Goal: Task Accomplishment & Management: Use online tool/utility

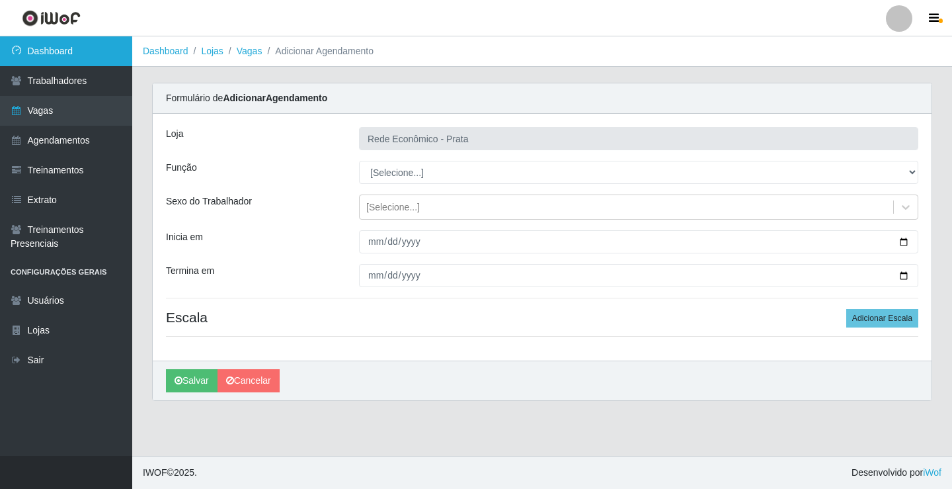
click at [76, 56] on link "Dashboard" at bounding box center [66, 51] width 132 height 30
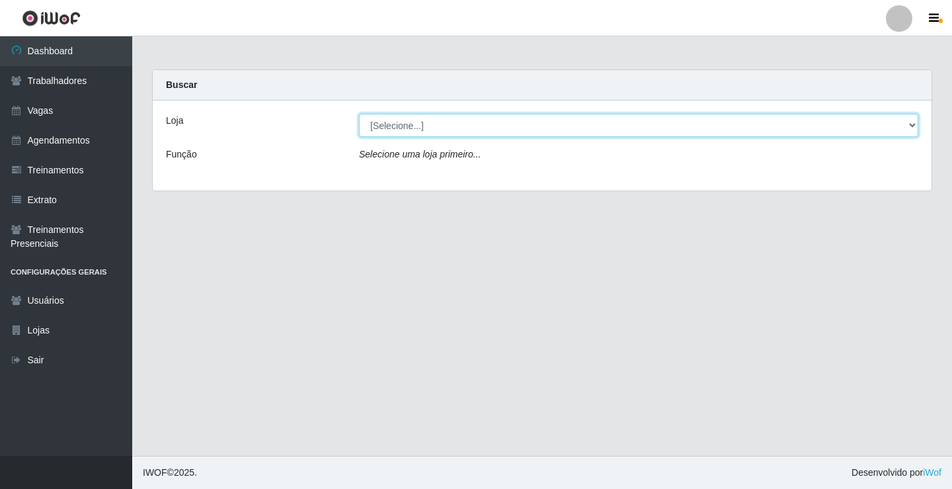
click at [911, 124] on select "[Selecione...] Rede Econômico - Prata" at bounding box center [638, 125] width 559 height 23
select select "192"
click at [359, 114] on select "[Selecione...] Rede Econômico - Prata" at bounding box center [638, 125] width 559 height 23
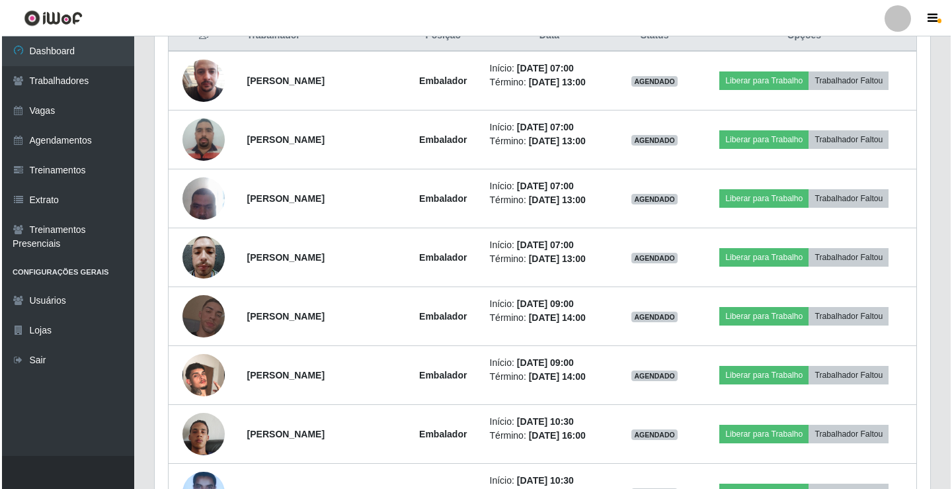
scroll to position [529, 0]
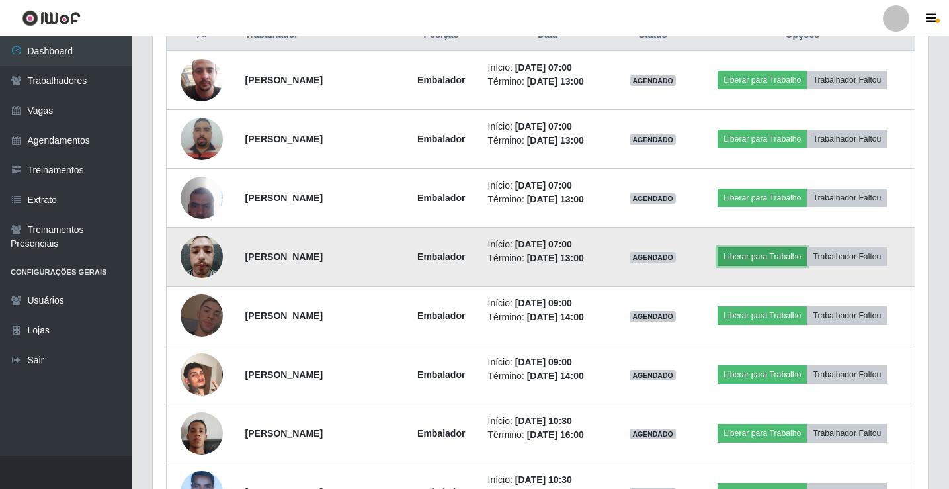
click at [771, 259] on button "Liberar para Trabalho" at bounding box center [761, 256] width 89 height 19
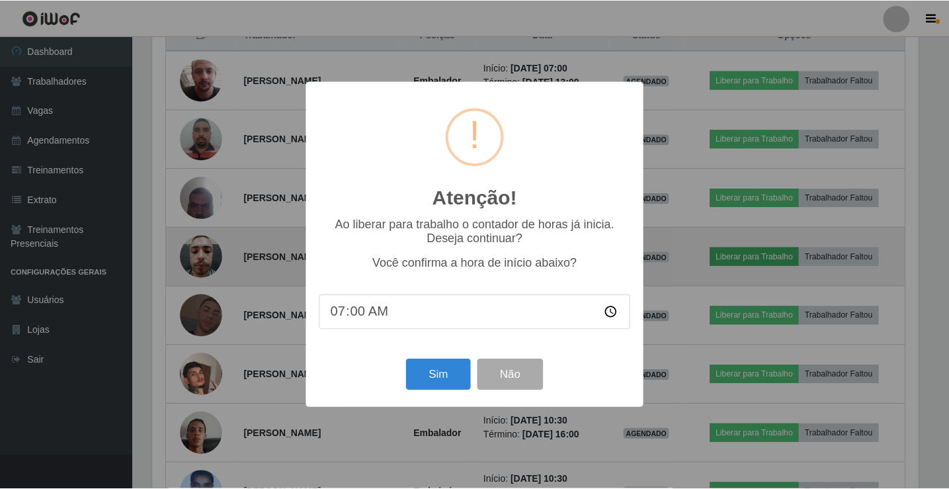
scroll to position [274, 769]
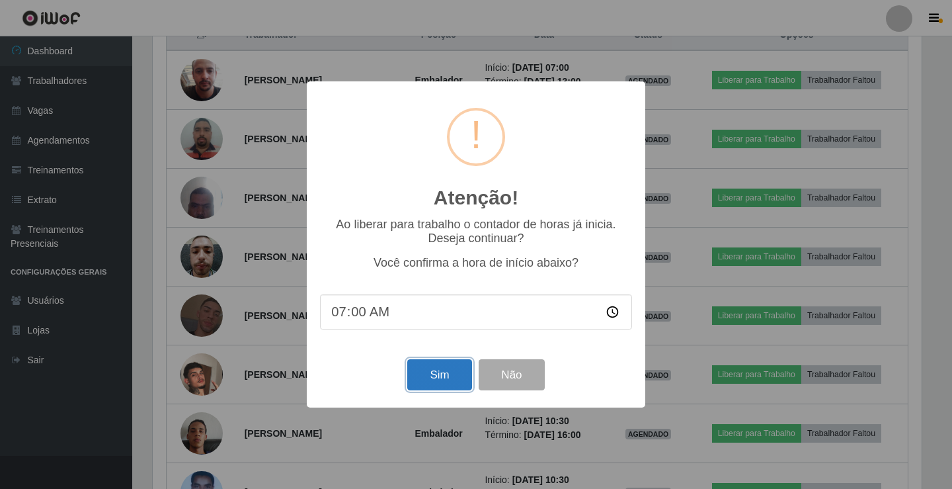
click at [430, 380] on button "Sim" at bounding box center [439, 374] width 64 height 31
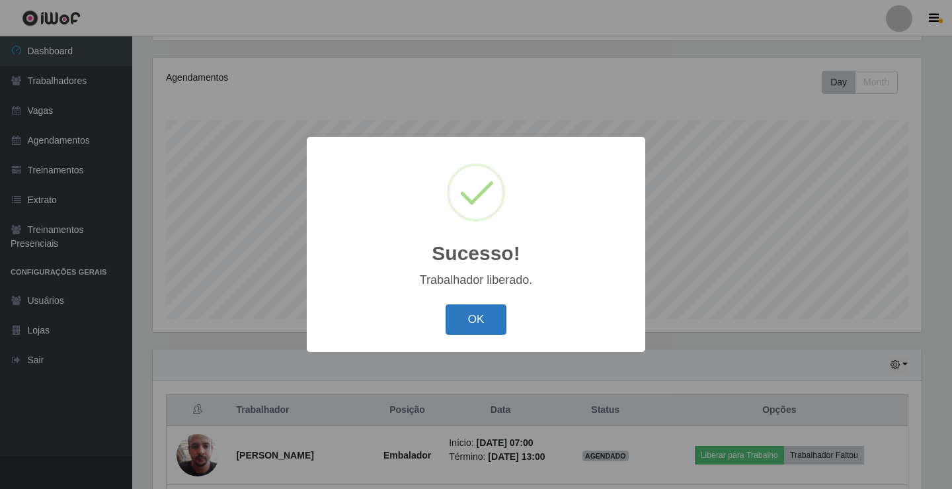
click at [466, 317] on button "OK" at bounding box center [476, 319] width 61 height 31
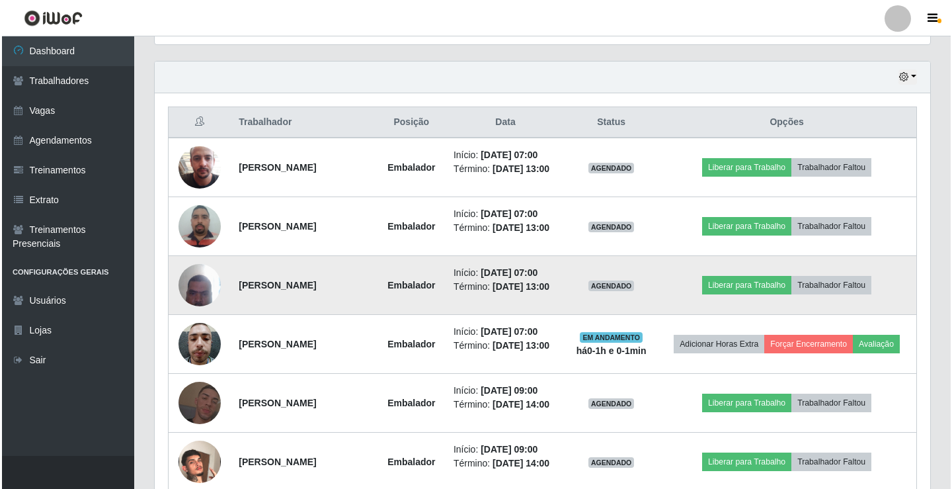
scroll to position [419, 0]
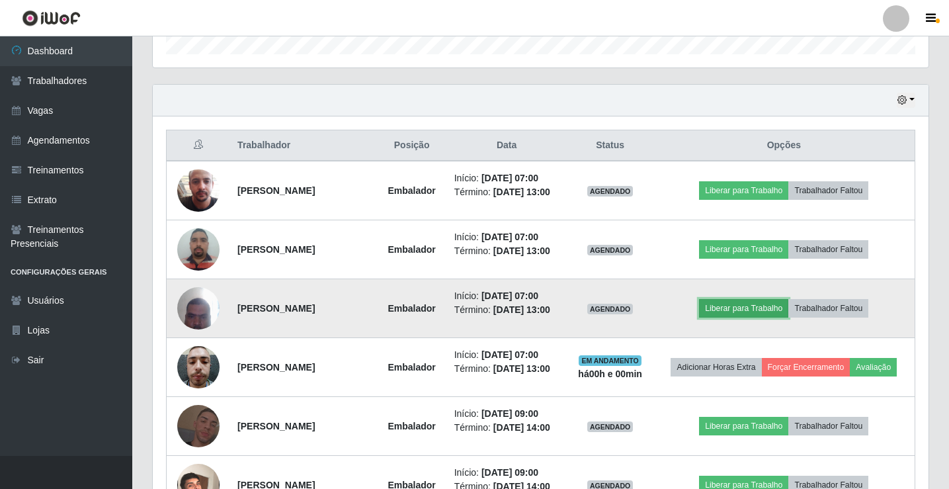
click at [733, 308] on button "Liberar para Trabalho" at bounding box center [743, 308] width 89 height 19
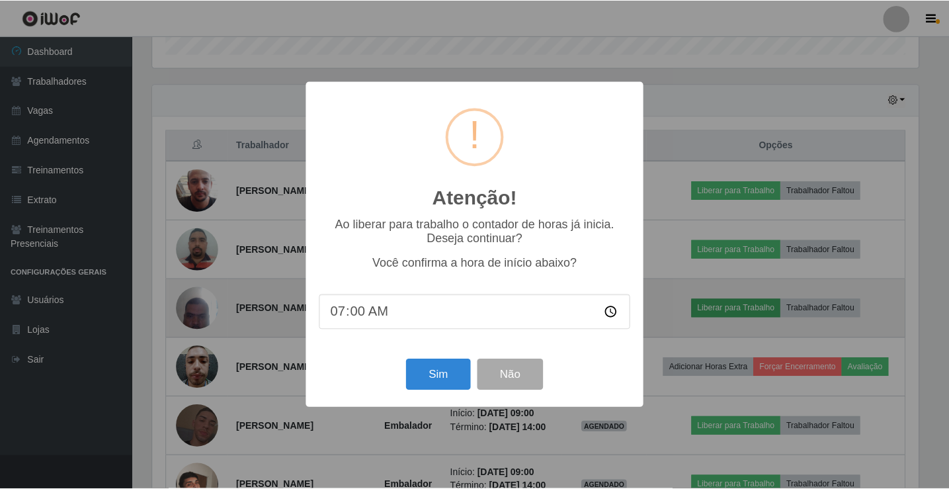
scroll to position [274, 769]
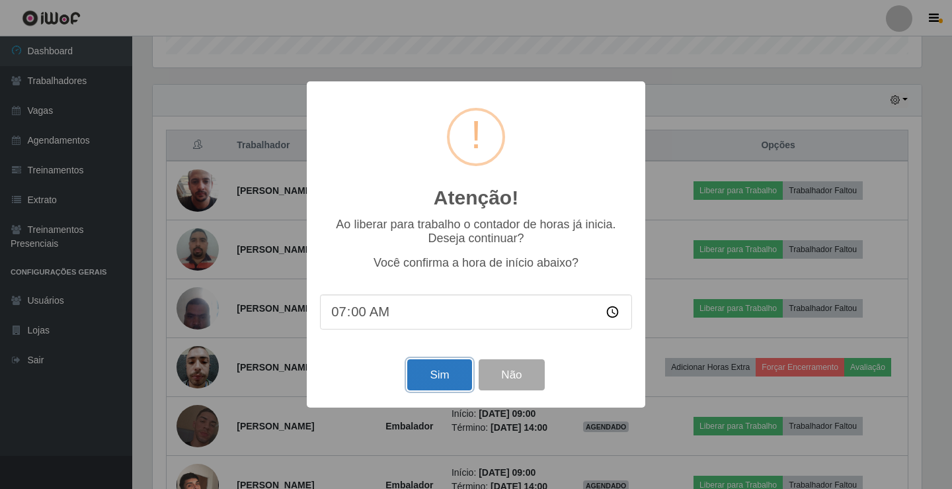
click at [444, 386] on button "Sim" at bounding box center [439, 374] width 64 height 31
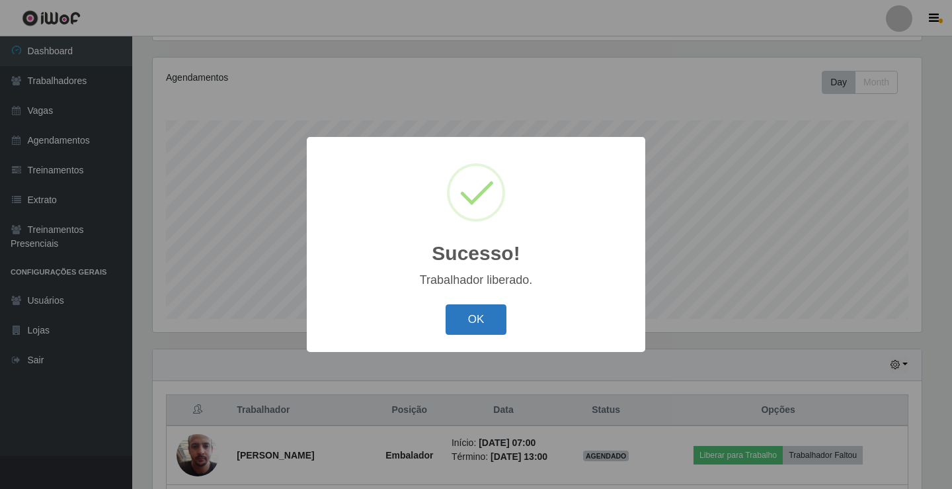
click at [467, 317] on button "OK" at bounding box center [476, 319] width 61 height 31
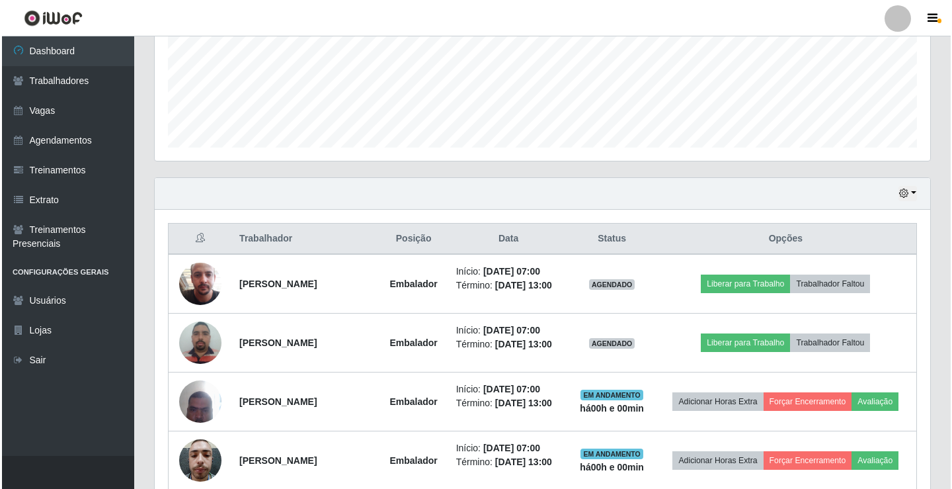
scroll to position [352, 0]
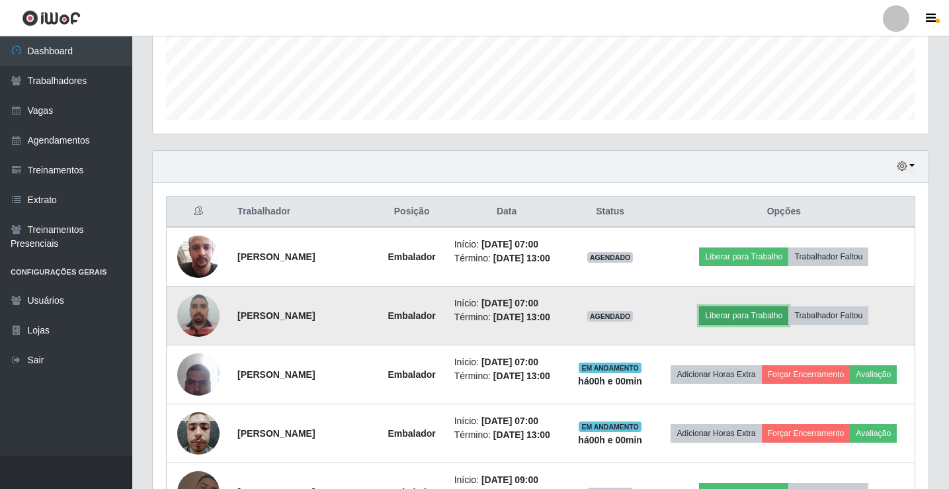
click at [751, 316] on button "Liberar para Trabalho" at bounding box center [743, 315] width 89 height 19
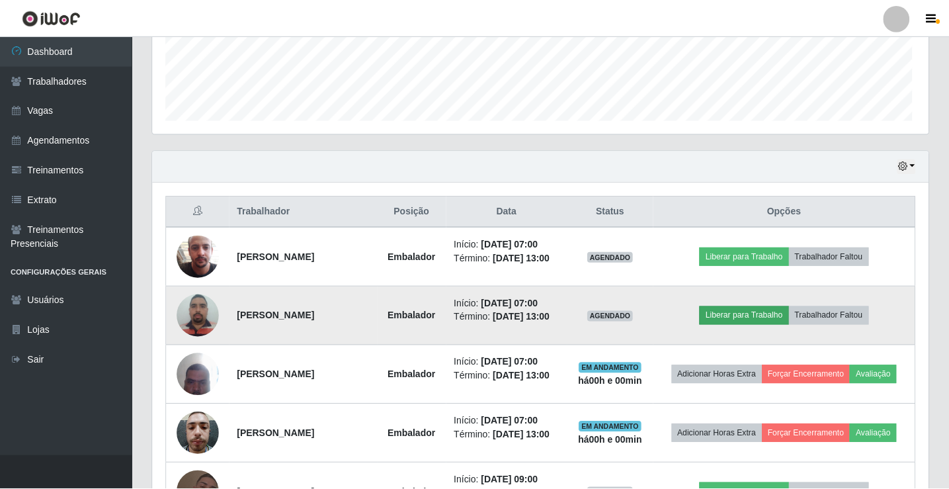
scroll to position [274, 769]
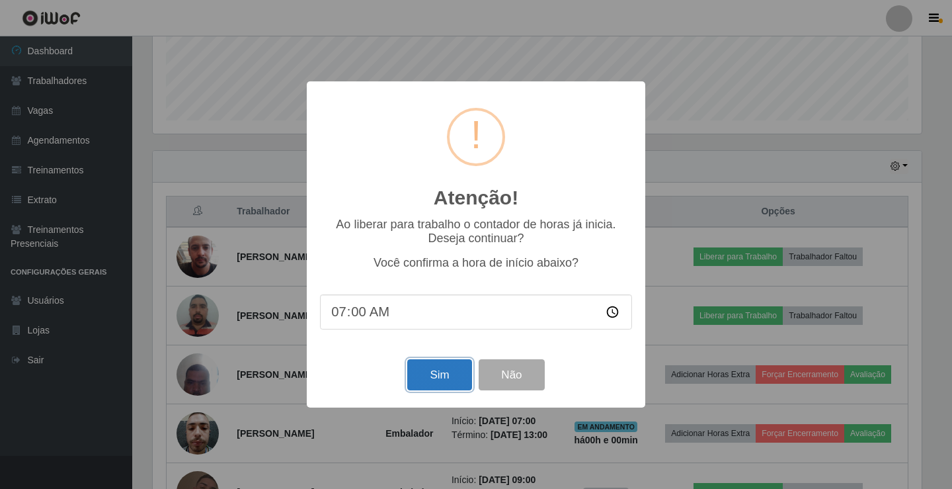
click at [450, 378] on button "Sim" at bounding box center [439, 374] width 64 height 31
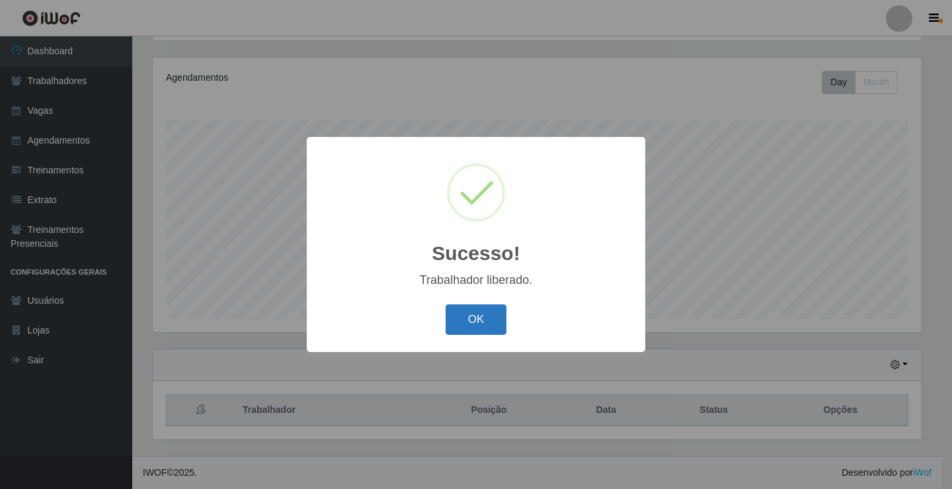
click at [475, 327] on button "OK" at bounding box center [476, 319] width 61 height 31
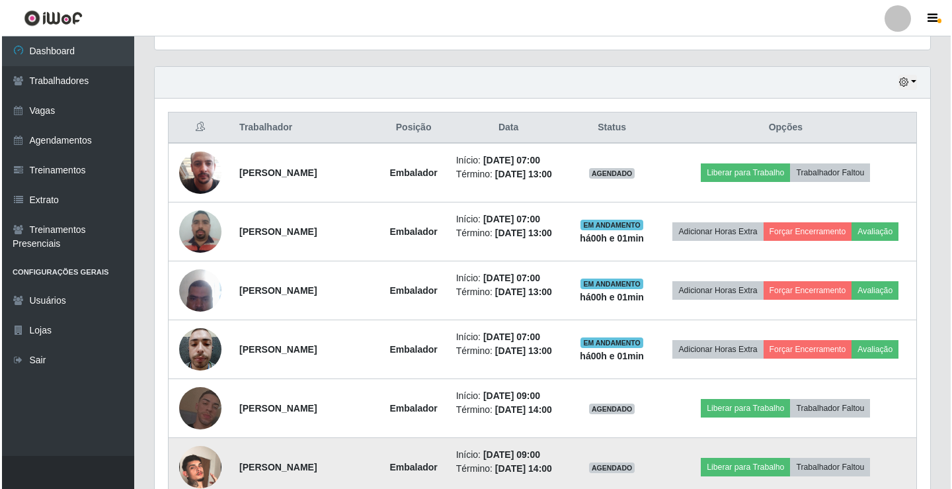
scroll to position [427, 0]
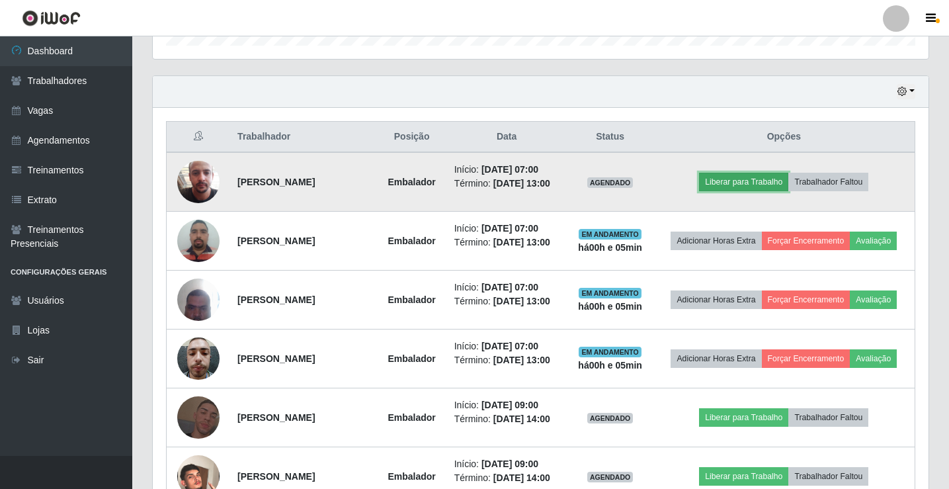
click at [776, 181] on button "Liberar para Trabalho" at bounding box center [743, 182] width 89 height 19
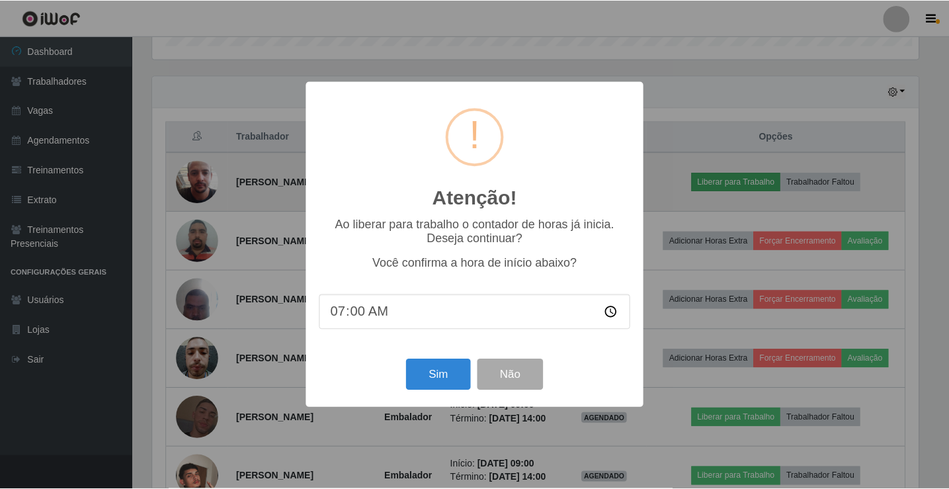
scroll to position [274, 769]
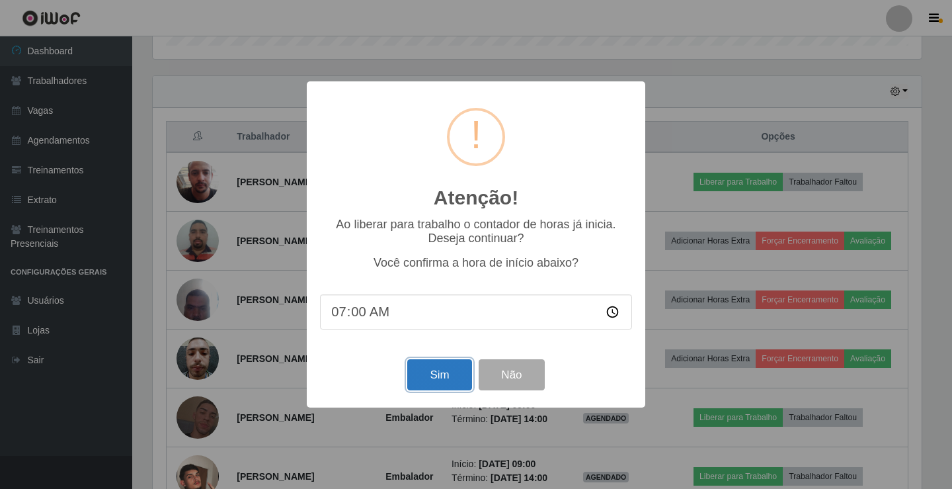
click at [431, 376] on button "Sim" at bounding box center [439, 374] width 64 height 31
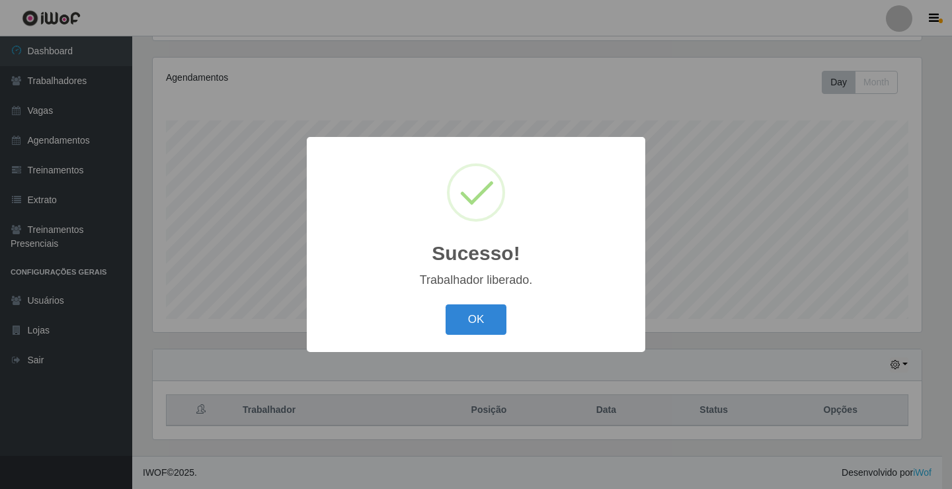
click at [446, 304] on button "OK" at bounding box center [476, 319] width 61 height 31
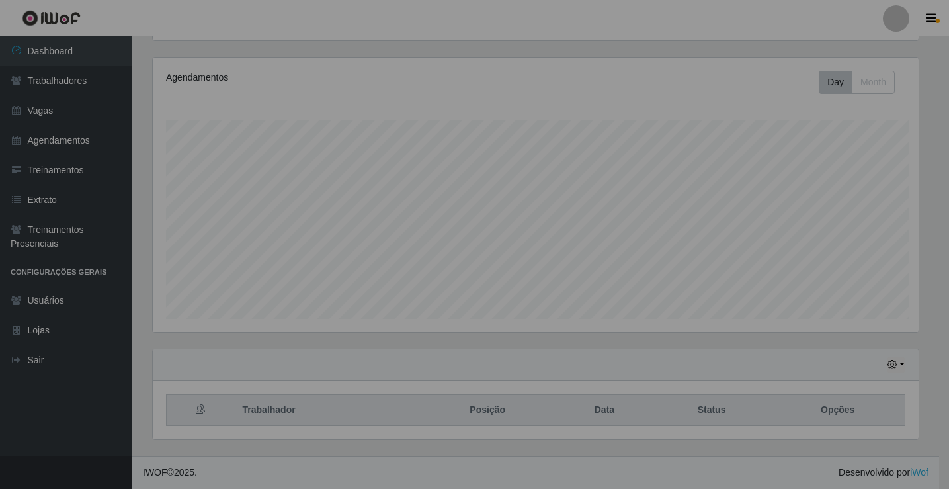
scroll to position [274, 776]
